Goal: Task Accomplishment & Management: Use online tool/utility

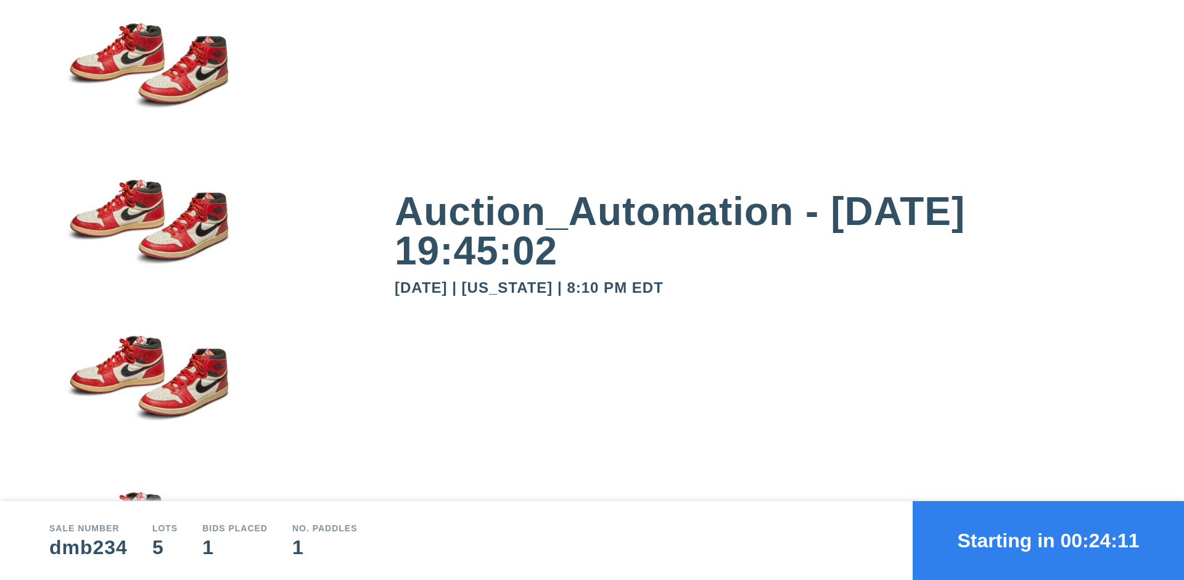
click at [1048, 541] on button "Starting in 00:24:11" at bounding box center [1047, 540] width 271 height 79
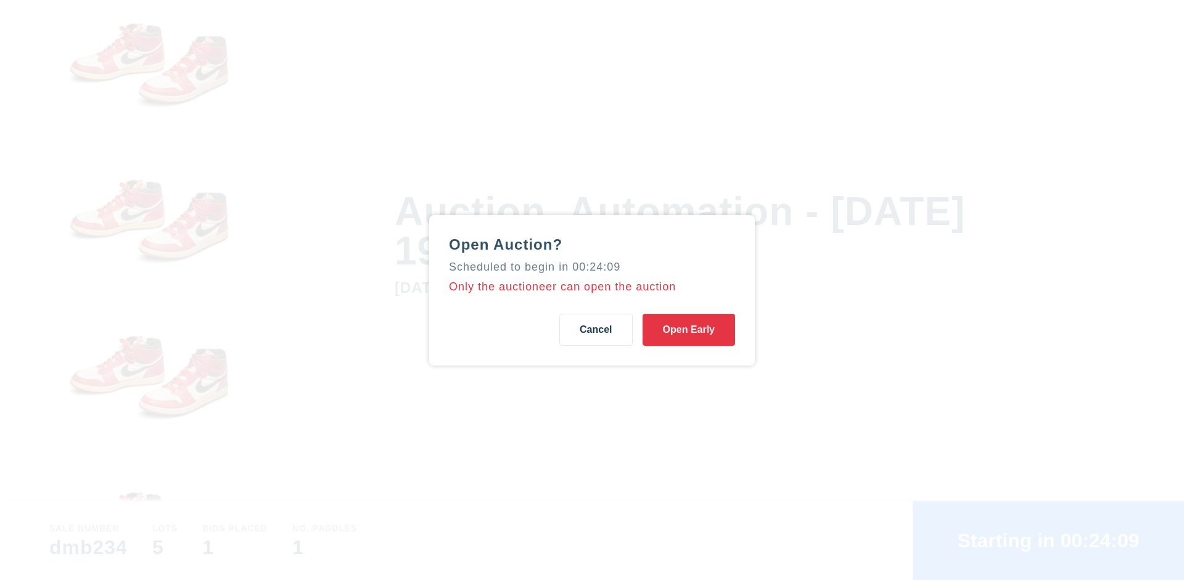
click at [689, 329] on button "Open Early" at bounding box center [688, 330] width 92 height 32
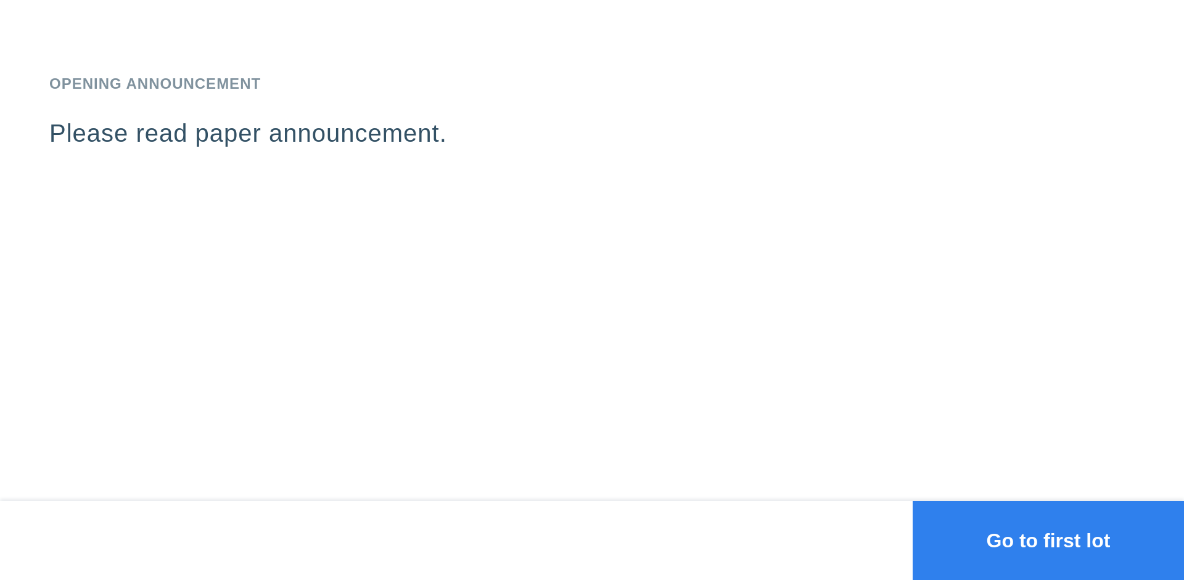
click at [1048, 541] on button "Go to first lot" at bounding box center [1047, 540] width 271 height 79
